Goal: Contribute content: Add original content to the website for others to see

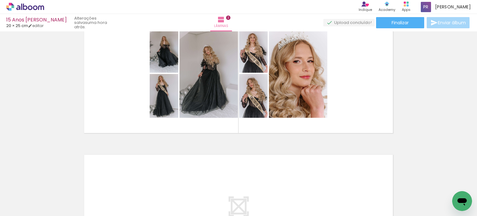
scroll to position [0, 2704]
click at [235, 183] on iron-icon at bounding box center [234, 182] width 7 height 7
click at [20, 209] on span "Adicionar Fotos" at bounding box center [22, 212] width 19 height 7
click at [0, 0] on input "file" at bounding box center [0, 0] width 0 height 0
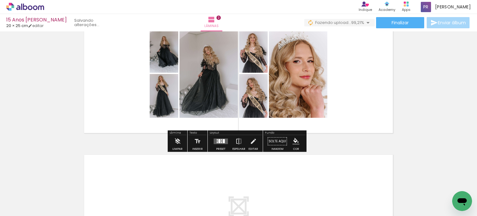
click at [26, 212] on span "Adicionar Fotos" at bounding box center [22, 212] width 19 height 7
click at [0, 0] on input "file" at bounding box center [0, 0] width 0 height 0
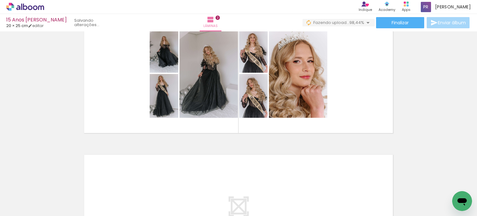
click at [59, 142] on div "Inserir lâmina 1 de 2 Inserir lâmina 2 de 2" at bounding box center [238, 66] width 477 height 424
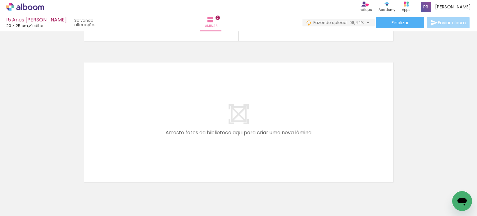
scroll to position [273, 0]
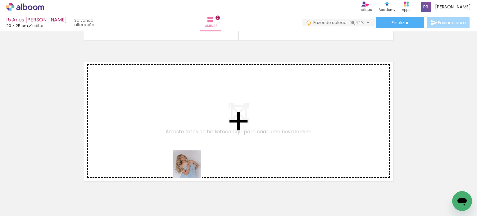
drag, startPoint x: 201, startPoint y: 196, endPoint x: 169, endPoint y: 130, distance: 73.8
click at [169, 130] on quentale-workspace at bounding box center [238, 108] width 477 height 216
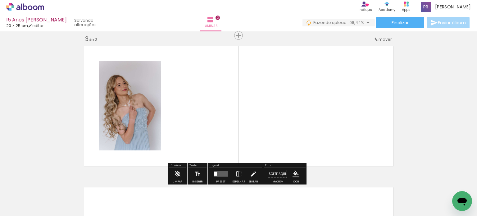
scroll to position [290, 0]
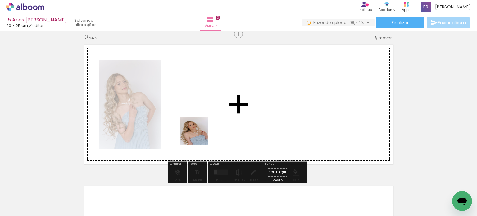
drag, startPoint x: 200, startPoint y: 197, endPoint x: 214, endPoint y: 167, distance: 33.4
click at [199, 131] on quentale-workspace at bounding box center [238, 108] width 477 height 216
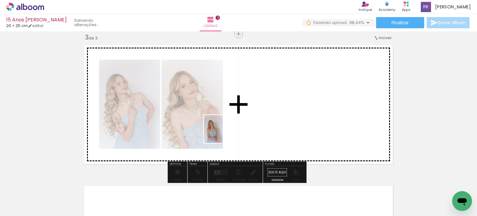
drag, startPoint x: 199, startPoint y: 189, endPoint x: 223, endPoint y: 134, distance: 60.1
click at [223, 134] on quentale-workspace at bounding box center [238, 108] width 477 height 216
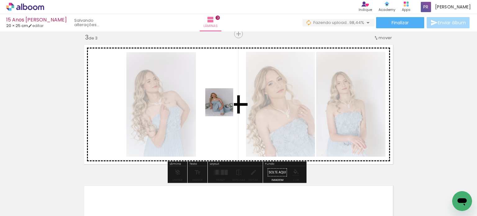
drag, startPoint x: 205, startPoint y: 188, endPoint x: 224, endPoint y: 107, distance: 83.0
click at [224, 107] on quentale-workspace at bounding box center [238, 108] width 477 height 216
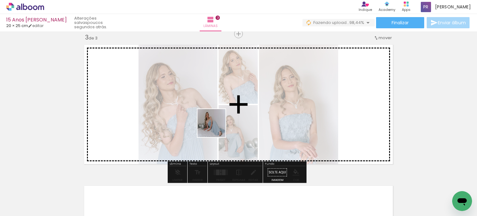
drag, startPoint x: 208, startPoint y: 196, endPoint x: 218, endPoint y: 122, distance: 74.9
click at [218, 122] on quentale-workspace at bounding box center [238, 108] width 477 height 216
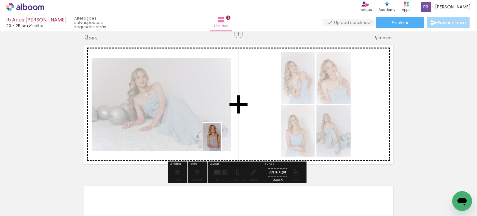
drag, startPoint x: 199, startPoint y: 206, endPoint x: 221, endPoint y: 141, distance: 68.4
click at [221, 141] on quentale-workspace at bounding box center [238, 108] width 477 height 216
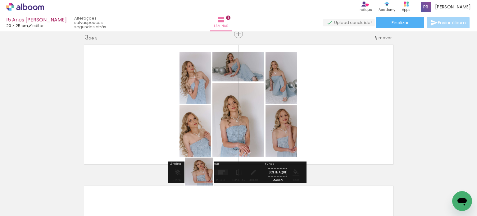
drag, startPoint x: 204, startPoint y: 191, endPoint x: 205, endPoint y: 156, distance: 35.5
click at [201, 140] on quentale-workspace at bounding box center [238, 108] width 477 height 216
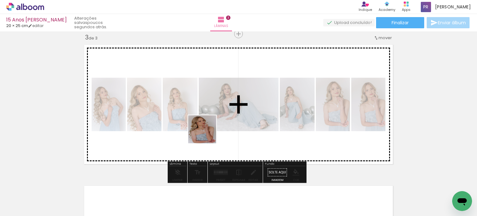
drag, startPoint x: 205, startPoint y: 186, endPoint x: 207, endPoint y: 134, distance: 52.0
click at [207, 134] on quentale-workspace at bounding box center [238, 108] width 477 height 216
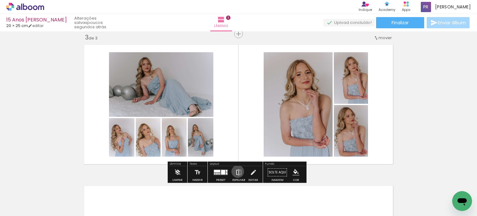
click at [237, 171] on iron-icon at bounding box center [239, 172] width 7 height 12
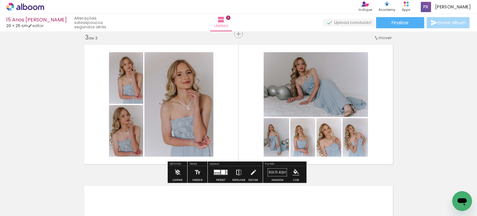
click at [237, 171] on iron-icon at bounding box center [239, 172] width 7 height 12
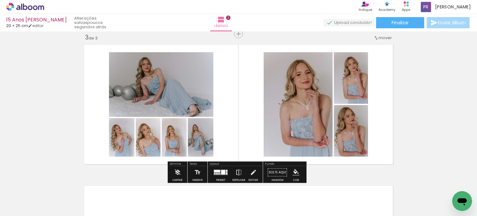
click at [221, 170] on div at bounding box center [223, 172] width 4 height 5
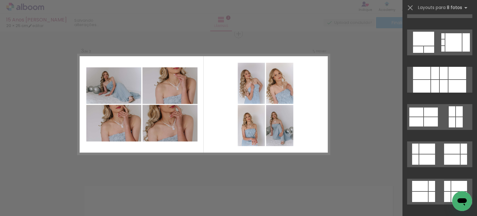
scroll to position [932, 0]
